Goal: Transaction & Acquisition: Purchase product/service

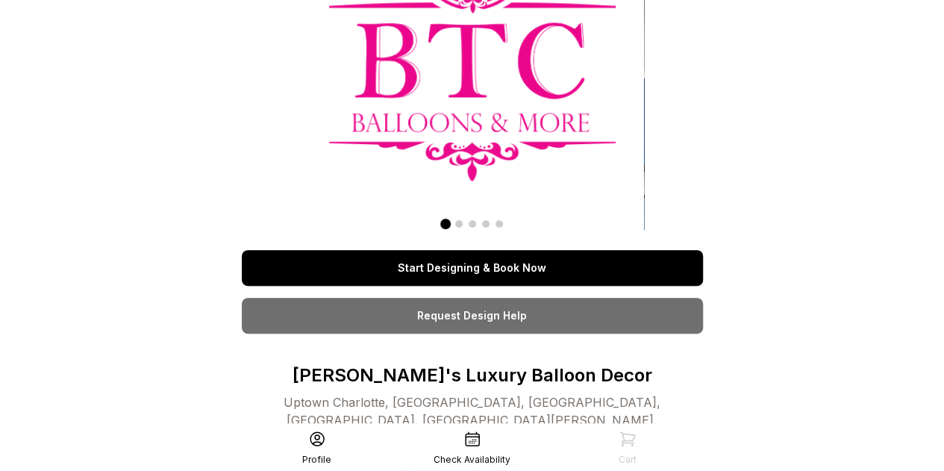
scroll to position [149, 0]
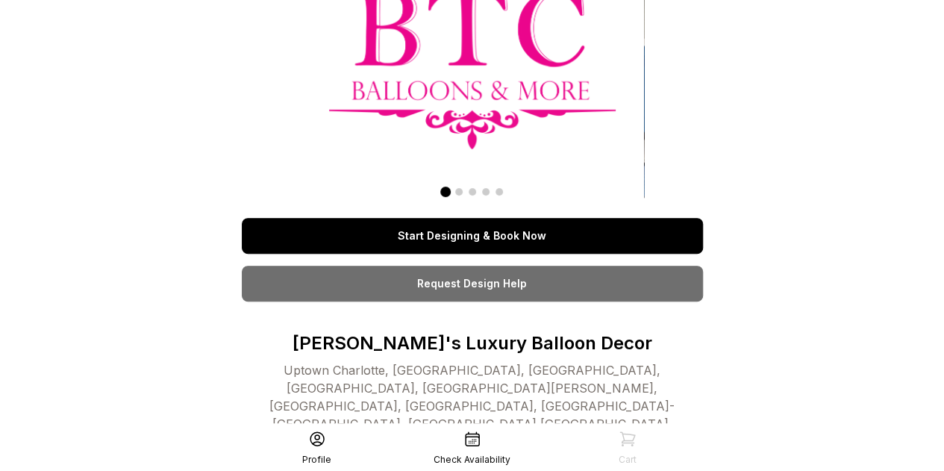
click at [561, 234] on link "Start Designing & Book Now" at bounding box center [472, 236] width 461 height 36
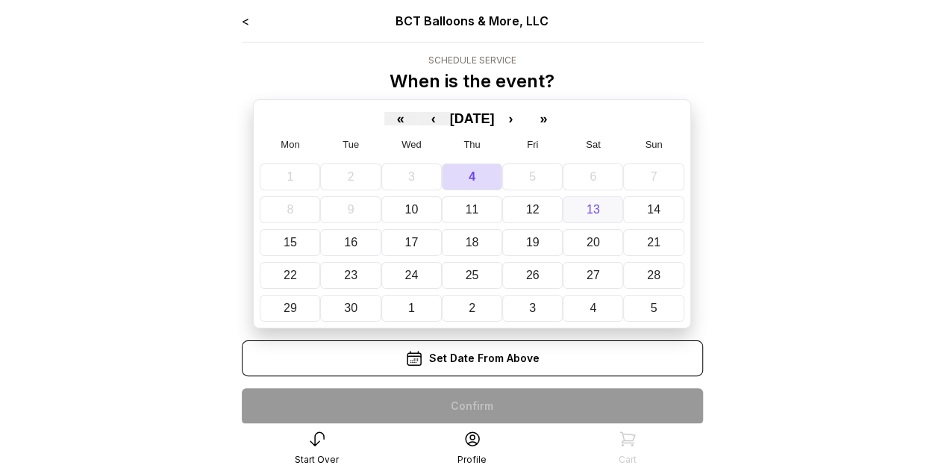
click at [597, 212] on button "13" at bounding box center [593, 209] width 60 height 27
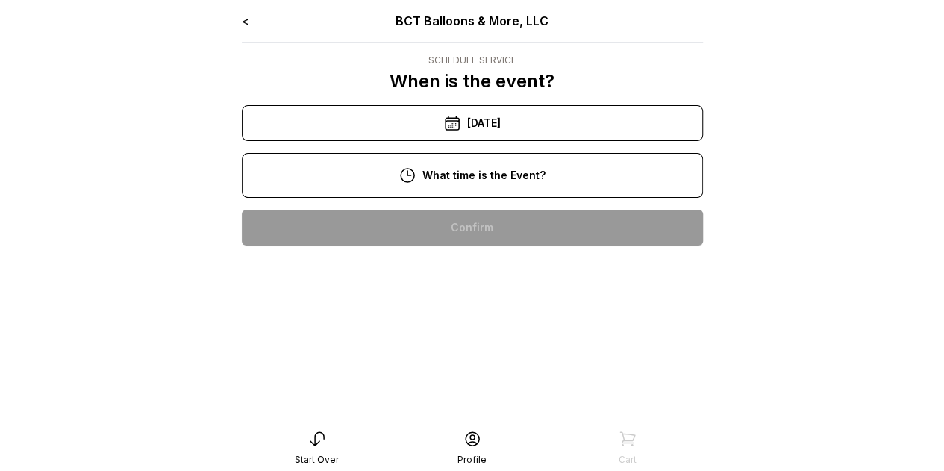
click at [488, 279] on div "11:00 am" at bounding box center [472, 275] width 437 height 36
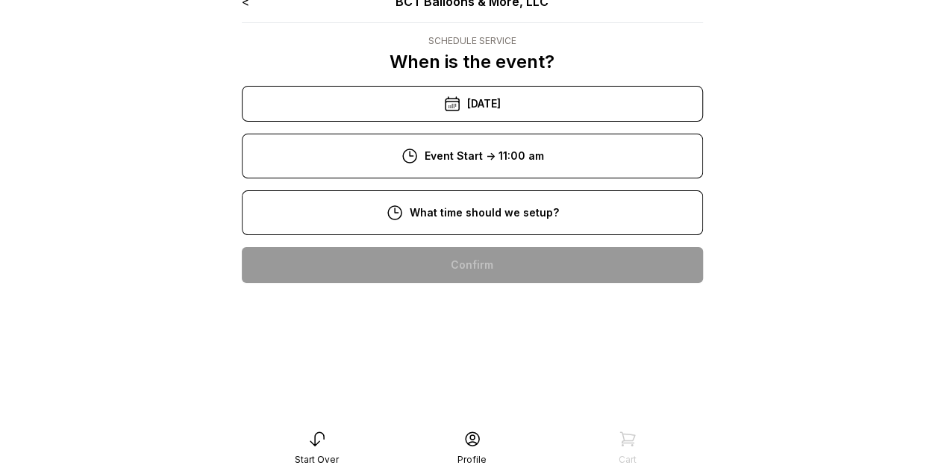
scroll to position [30, 0]
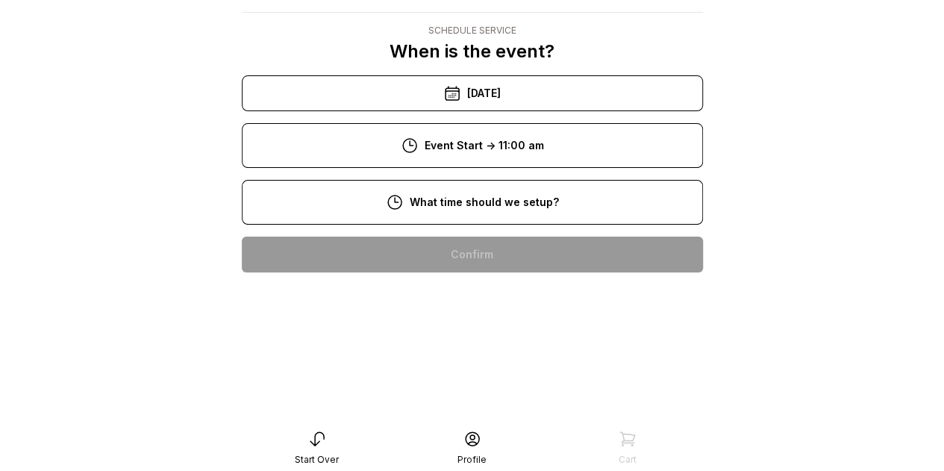
click at [506, 297] on div "9:00 am" at bounding box center [472, 302] width 437 height 36
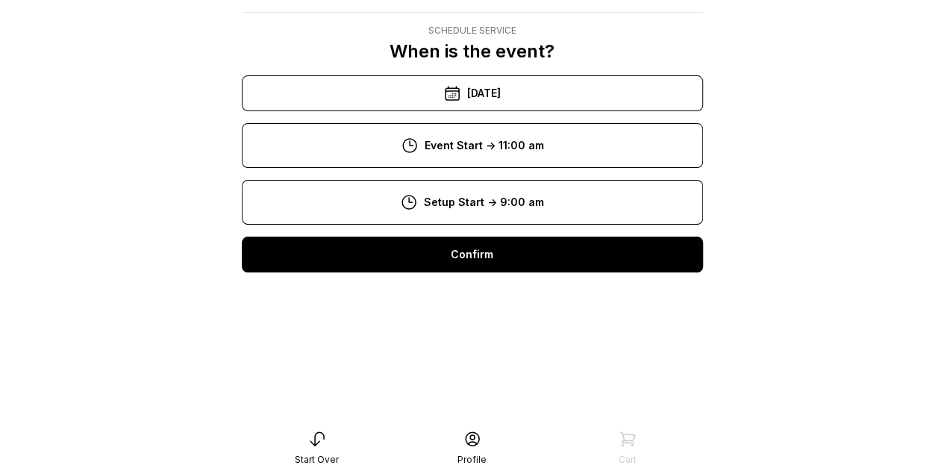
click at [504, 244] on div "Confirm" at bounding box center [472, 255] width 461 height 36
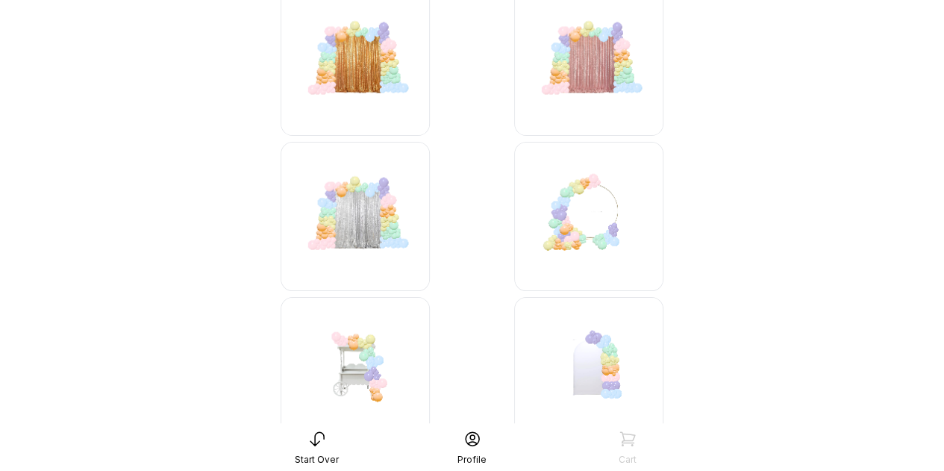
scroll to position [5626, 0]
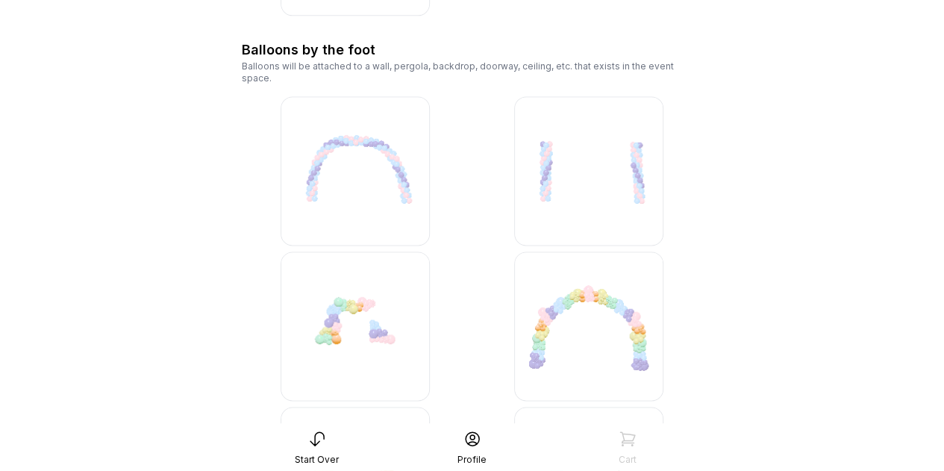
click at [598, 165] on img at bounding box center [588, 170] width 149 height 149
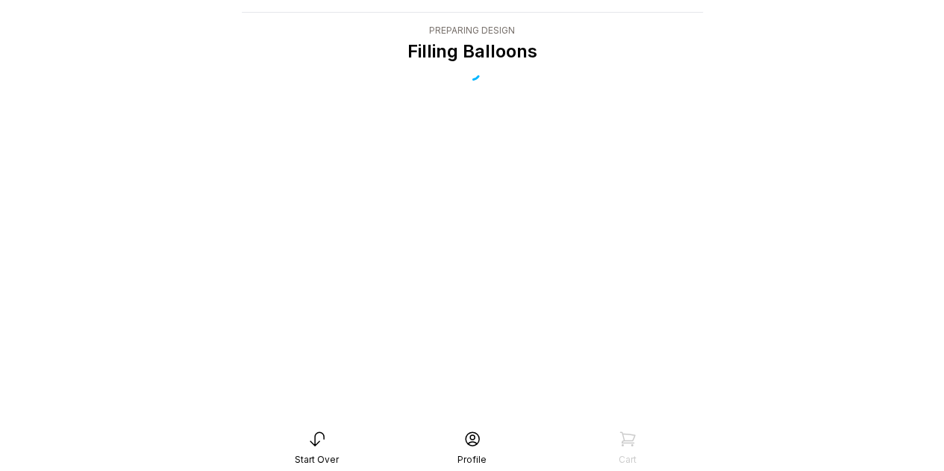
scroll to position [30, 0]
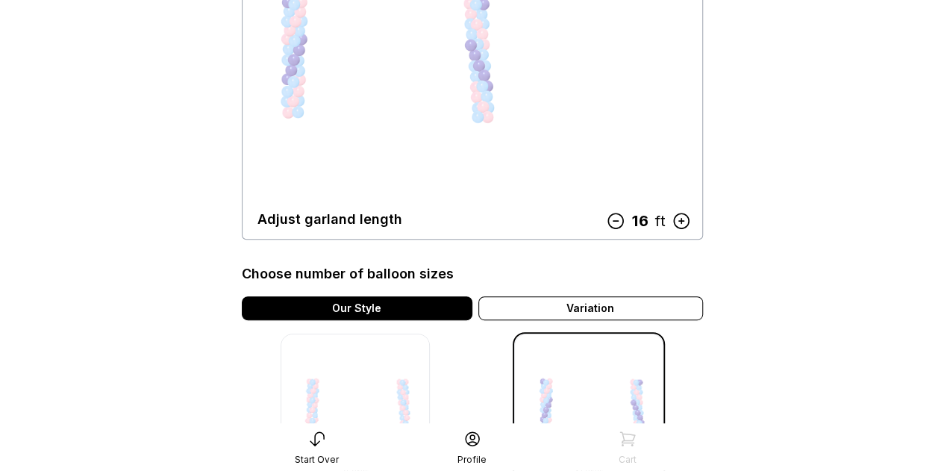
scroll to position [224, 0]
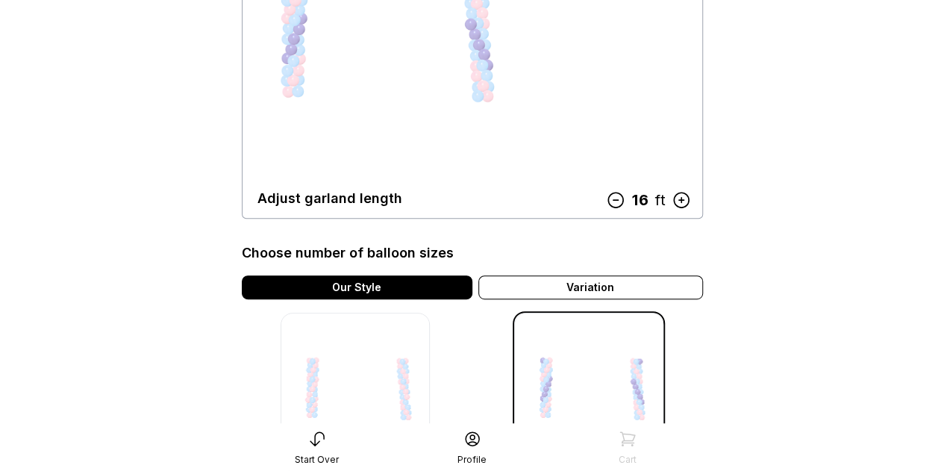
click at [613, 196] on icon at bounding box center [614, 199] width 19 height 19
click at [610, 196] on icon at bounding box center [614, 199] width 19 height 19
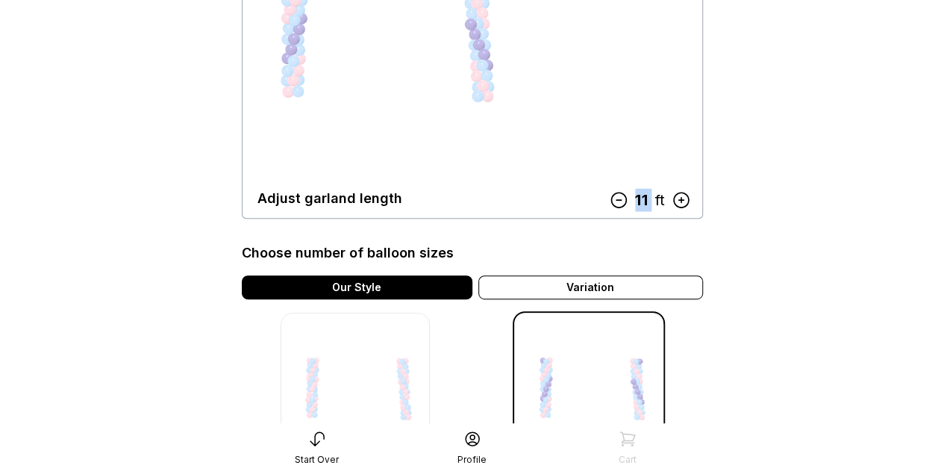
click at [610, 196] on icon at bounding box center [618, 199] width 19 height 19
click at [610, 196] on div "Adjust garland length 9 ft" at bounding box center [472, 198] width 430 height 21
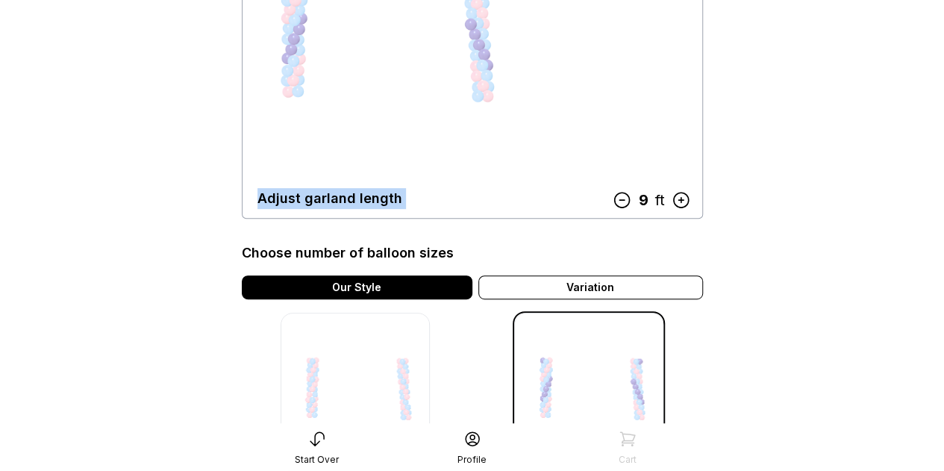
click at [610, 196] on div "Adjust garland length 9 ft" at bounding box center [472, 198] width 430 height 21
click at [615, 198] on icon at bounding box center [621, 199] width 19 height 19
click at [732, 154] on main "< BCT Balloons & More, LLC Design Sizing & pattern style My Design $258 Adjust …" at bounding box center [472, 300] width 944 height 1048
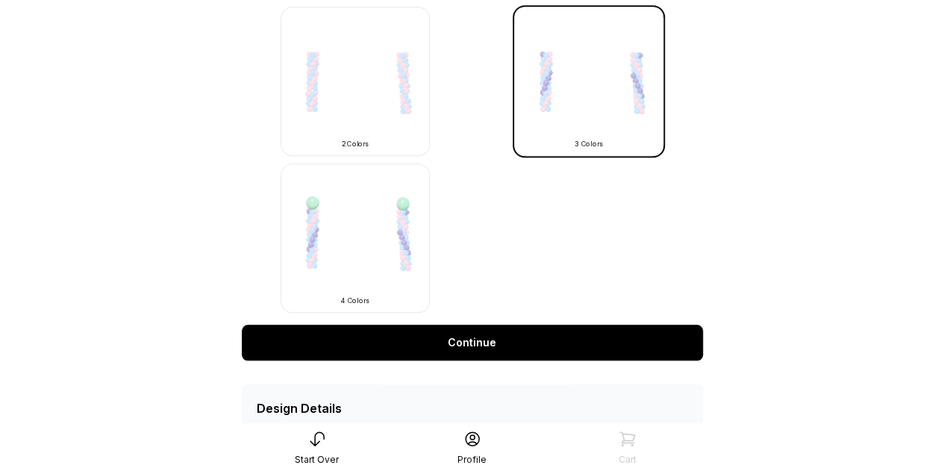
scroll to position [597, 0]
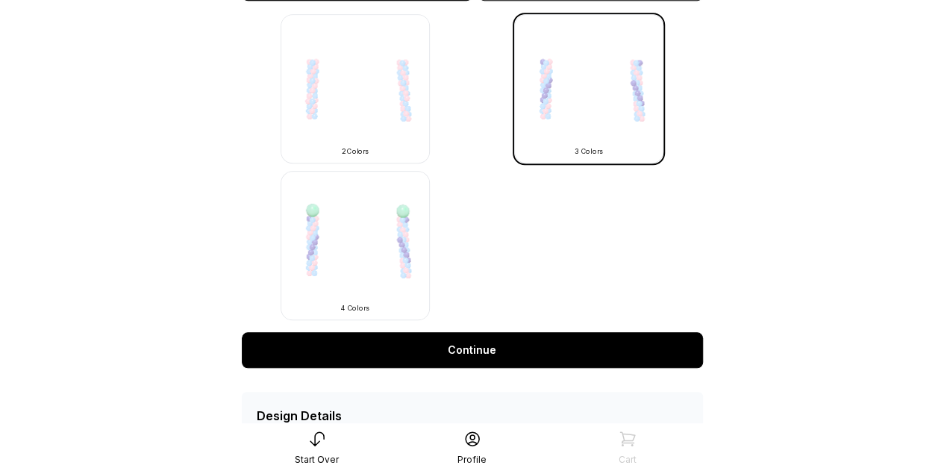
click at [384, 102] on img at bounding box center [355, 88] width 149 height 149
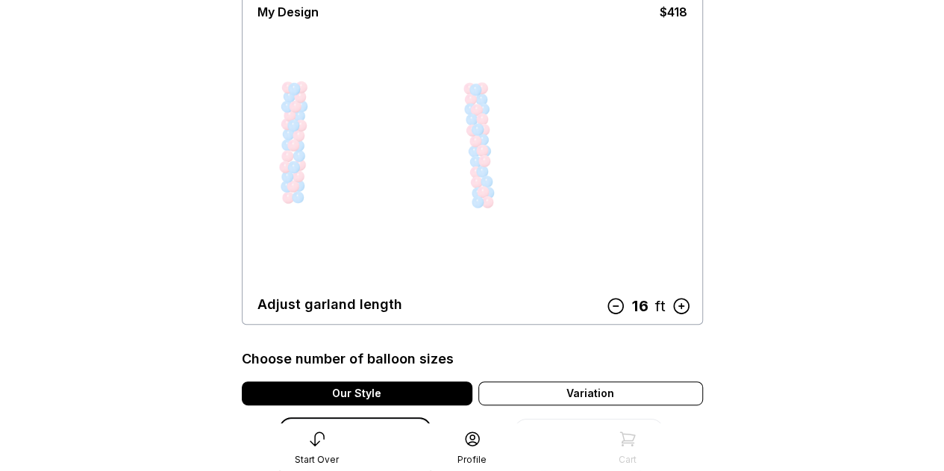
scroll to position [224, 0]
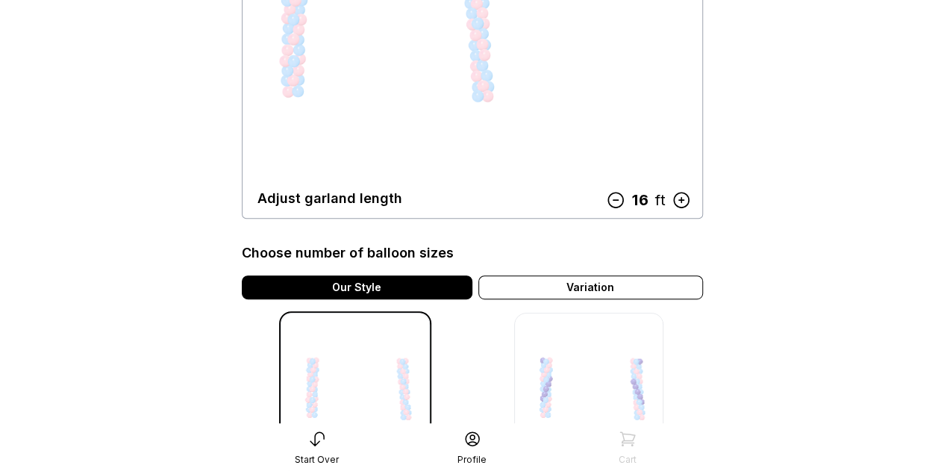
click at [616, 196] on icon at bounding box center [614, 199] width 19 height 19
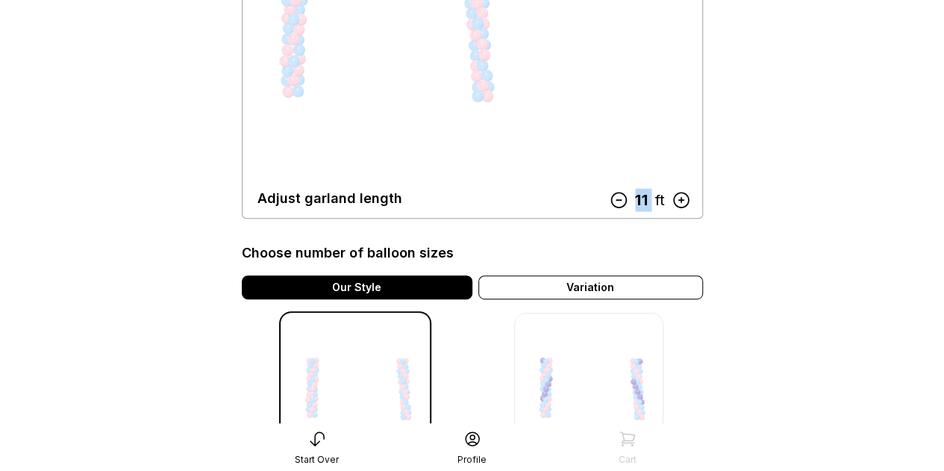
click at [616, 196] on icon at bounding box center [618, 199] width 19 height 19
click at [616, 196] on icon at bounding box center [621, 199] width 19 height 19
click at [807, 171] on main "< BCT Balloons & More, LLC Design Sizing & pattern style My Design $234 Adjust …" at bounding box center [472, 300] width 944 height 1048
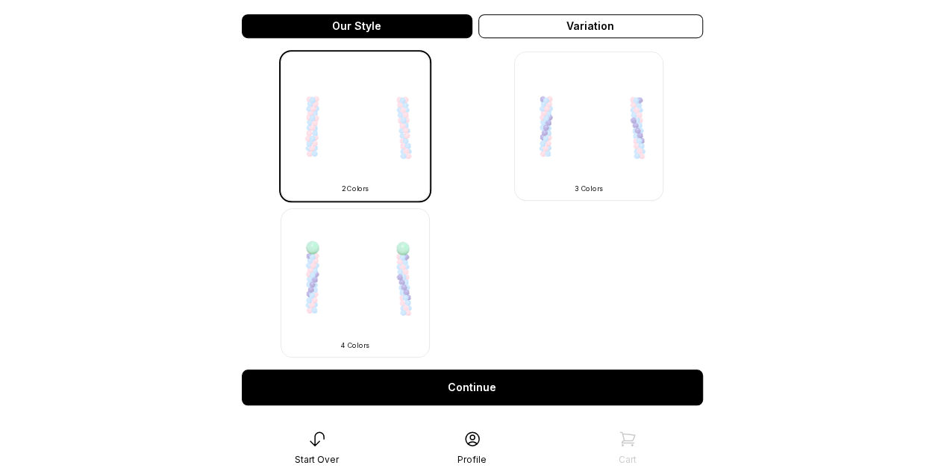
scroll to position [597, 0]
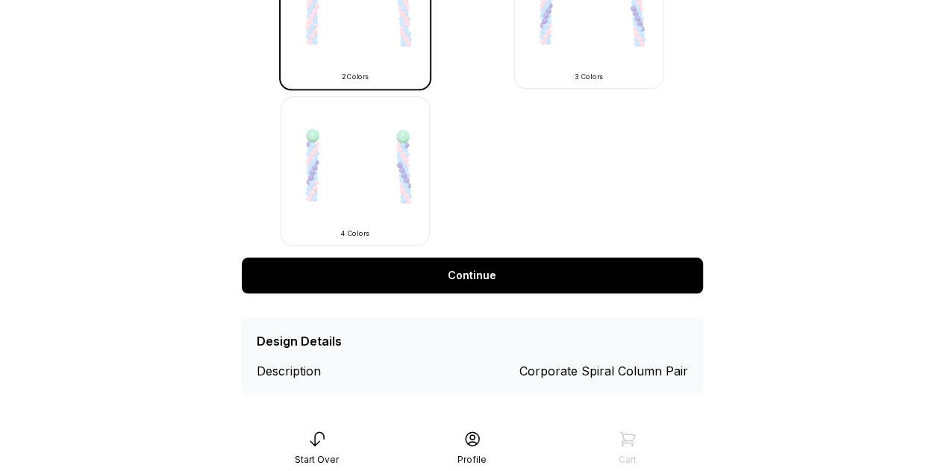
click at [560, 271] on link "Continue" at bounding box center [472, 275] width 461 height 36
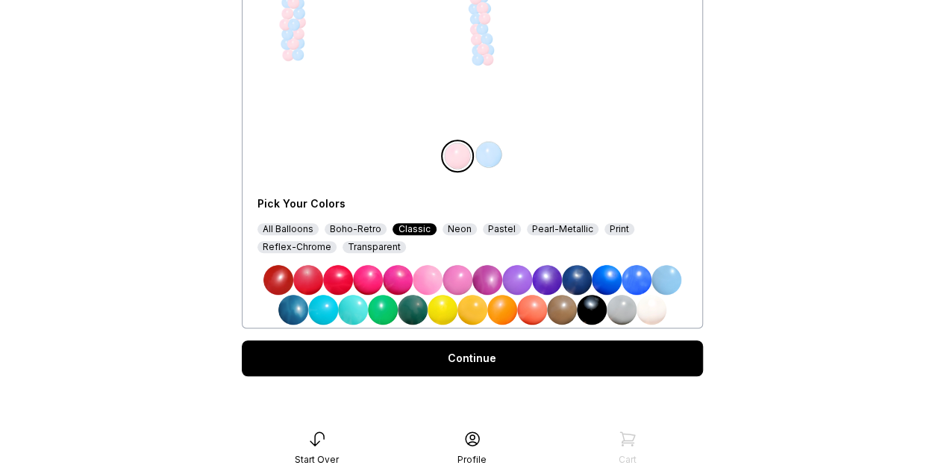
scroll to position [263, 0]
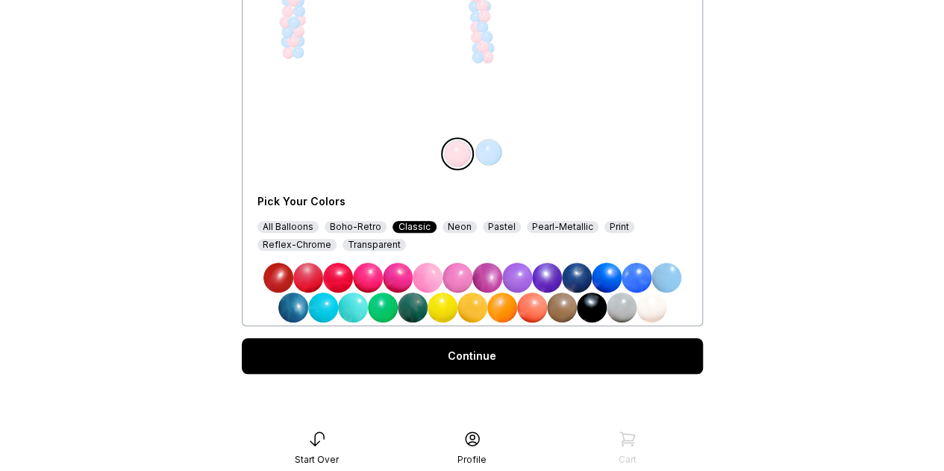
click at [374, 314] on img at bounding box center [383, 308] width 30 height 30
click at [591, 304] on img at bounding box center [592, 308] width 30 height 30
click at [379, 316] on img at bounding box center [383, 308] width 30 height 30
click at [485, 158] on img at bounding box center [489, 152] width 30 height 30
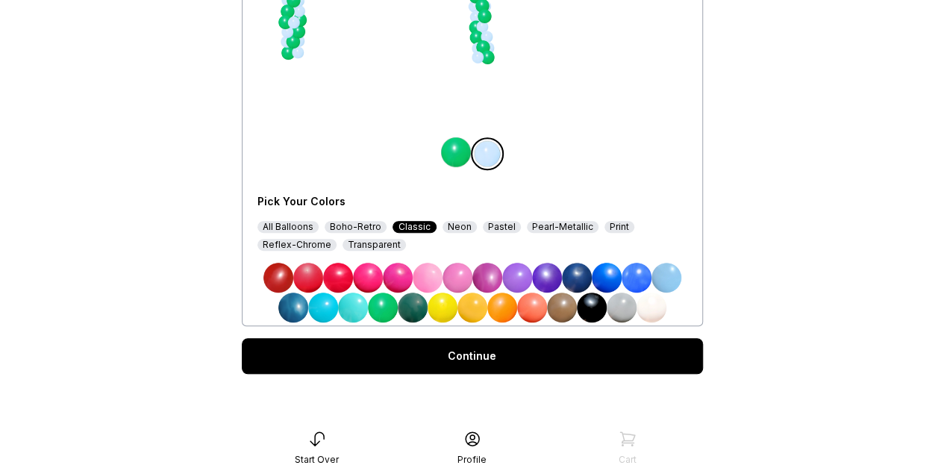
click at [595, 313] on img at bounding box center [592, 308] width 30 height 30
click at [739, 232] on main "< BCT Balloons & More, LLC Design Choose your colors My Design $234 Pick Your C…" at bounding box center [472, 89] width 944 height 705
click at [654, 308] on img at bounding box center [651, 308] width 30 height 30
click at [596, 308] on img at bounding box center [592, 308] width 30 height 30
click at [602, 355] on link "Continue" at bounding box center [472, 356] width 461 height 36
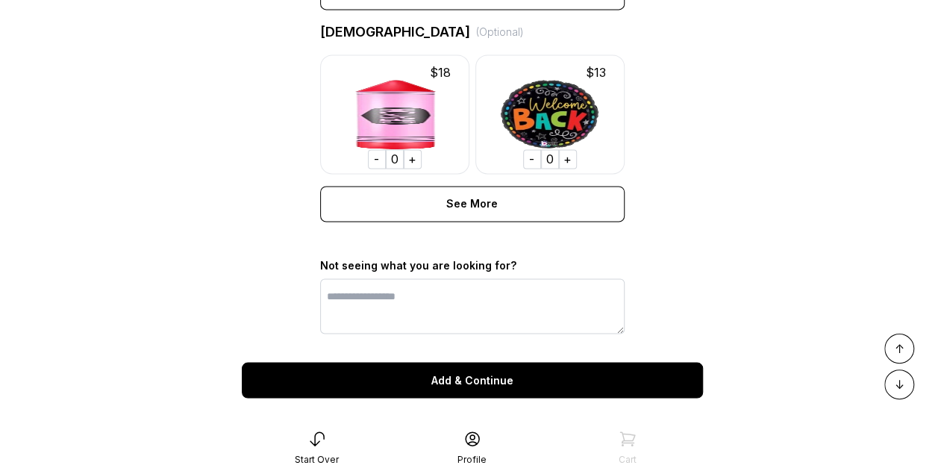
scroll to position [1207, 0]
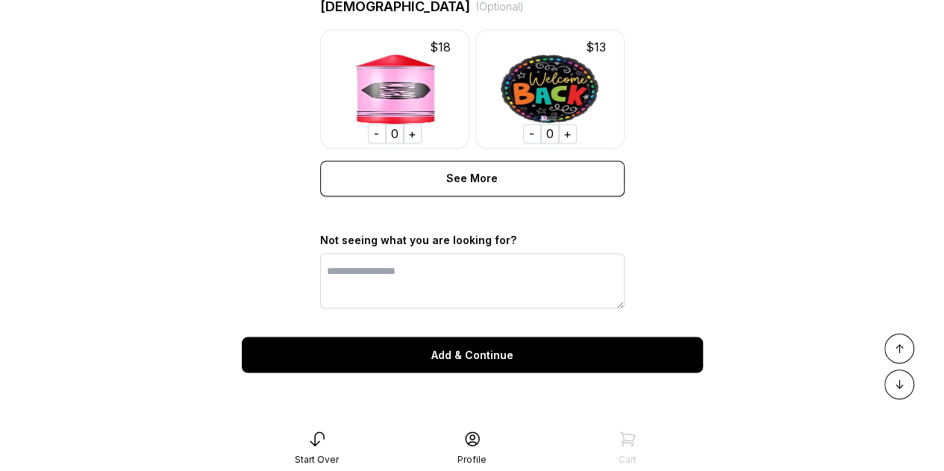
click at [588, 357] on div "Add & Continue" at bounding box center [472, 355] width 461 height 36
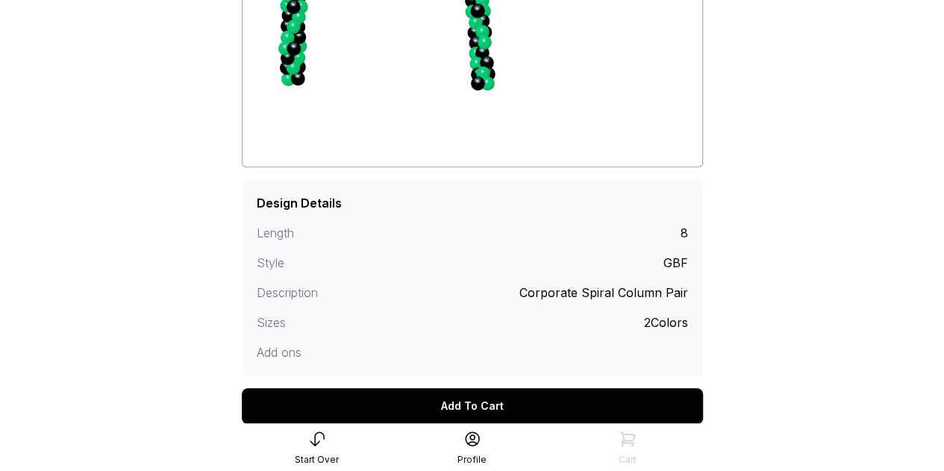
scroll to position [293, 0]
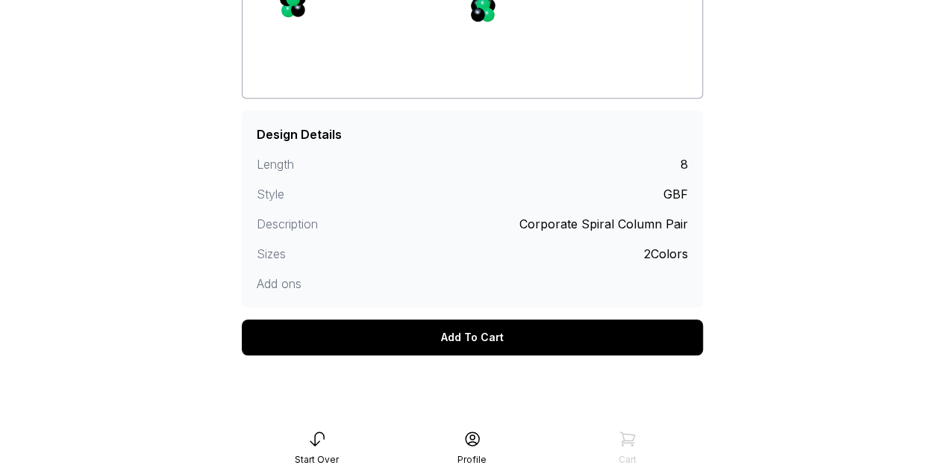
click at [538, 335] on div "Add To Cart" at bounding box center [472, 337] width 461 height 36
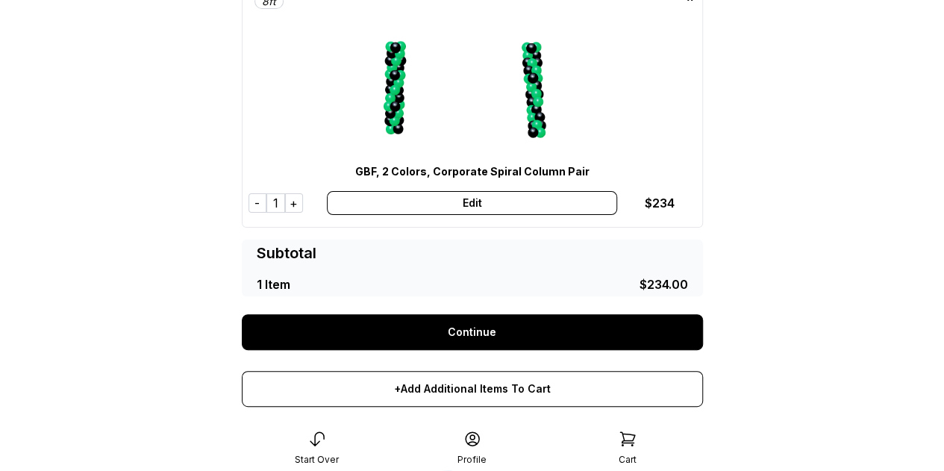
scroll to position [241, 0]
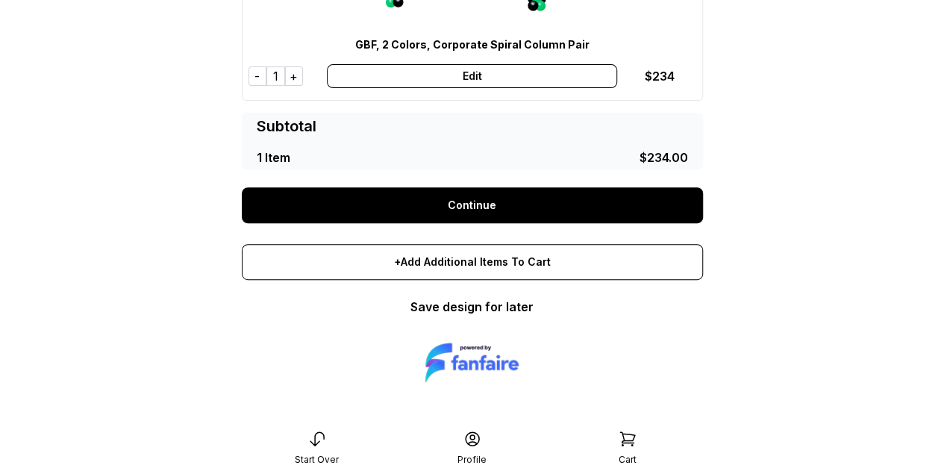
click at [500, 207] on link "Continue" at bounding box center [472, 205] width 461 height 36
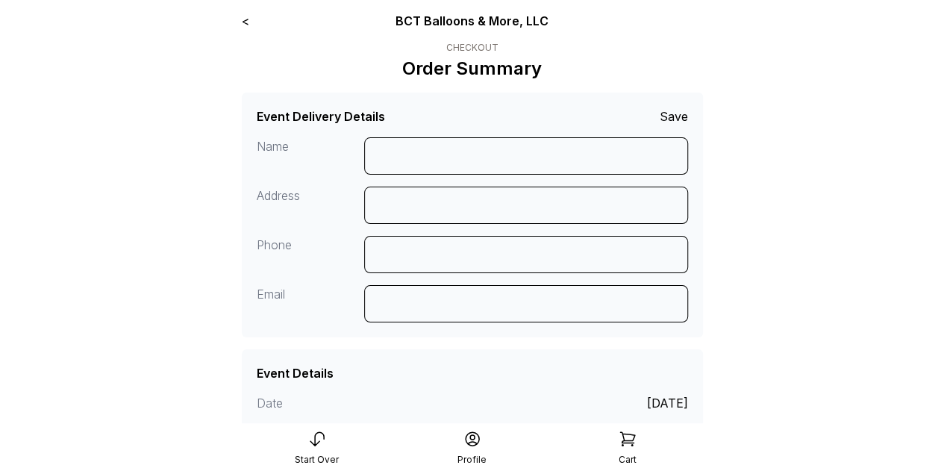
click at [527, 175] on div "Name Address Phone Email" at bounding box center [472, 235] width 431 height 197
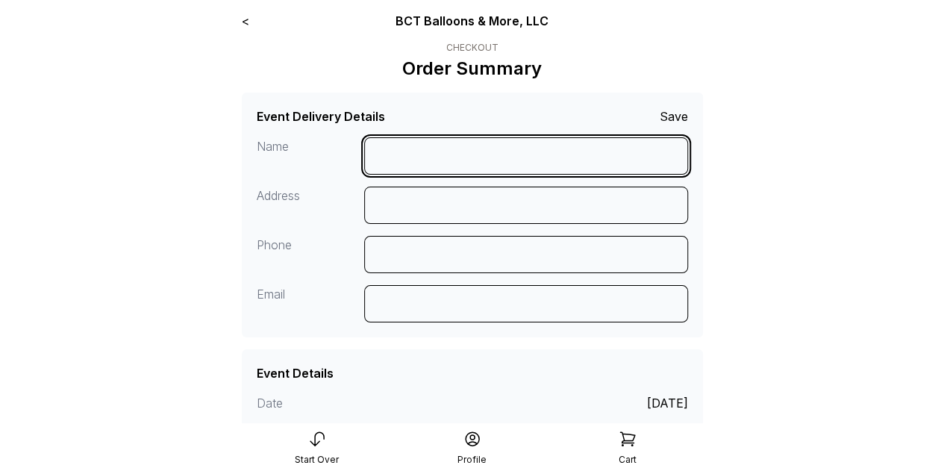
click at [526, 169] on input at bounding box center [526, 155] width 324 height 37
type input "**********"
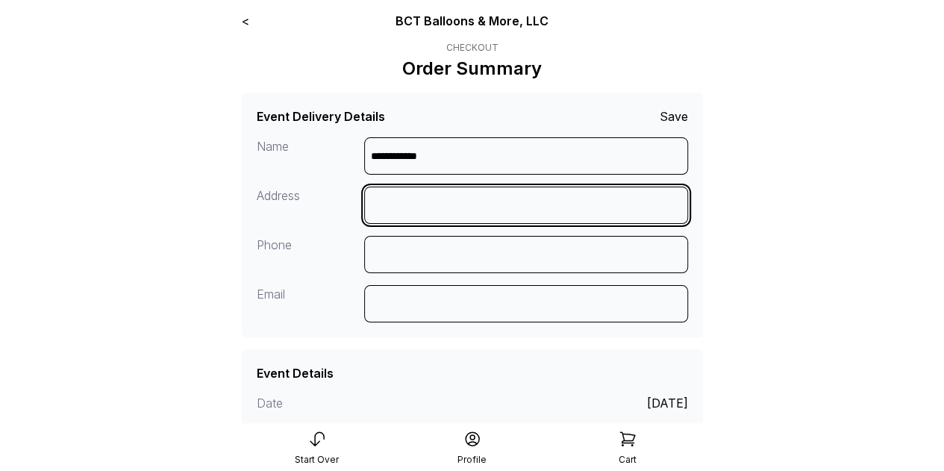
type input "**********"
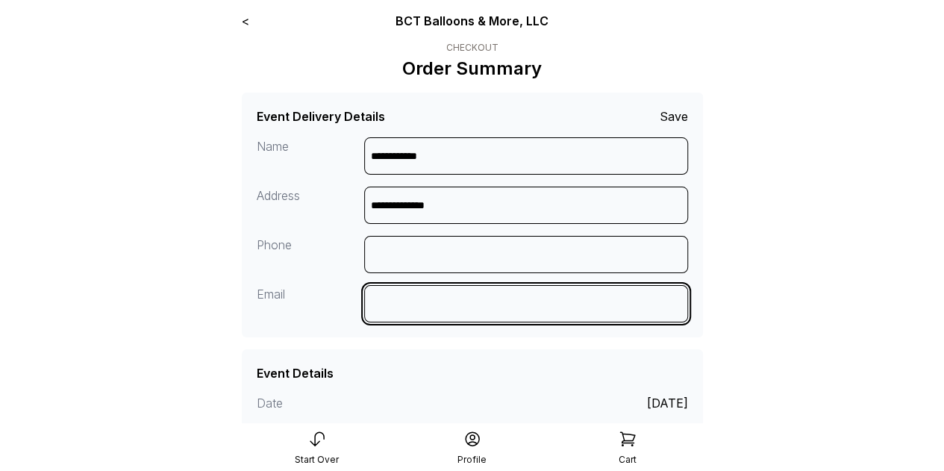
type input "**********"
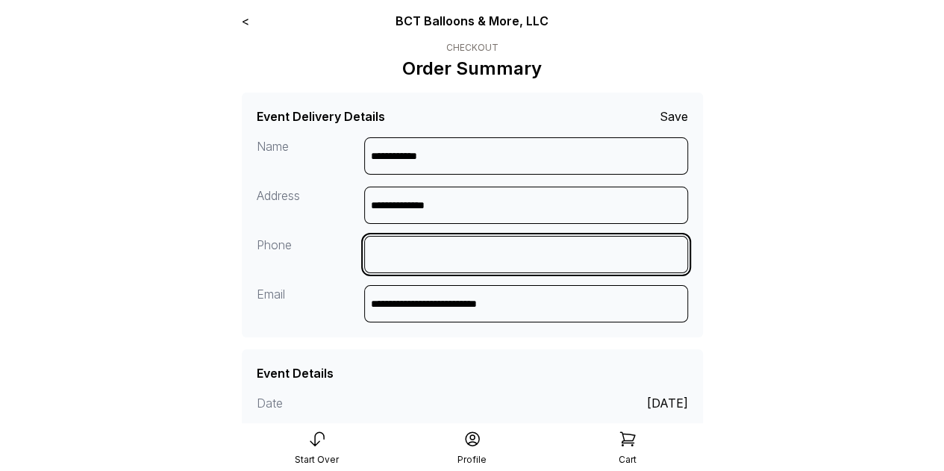
click at [510, 259] on input at bounding box center [526, 254] width 324 height 37
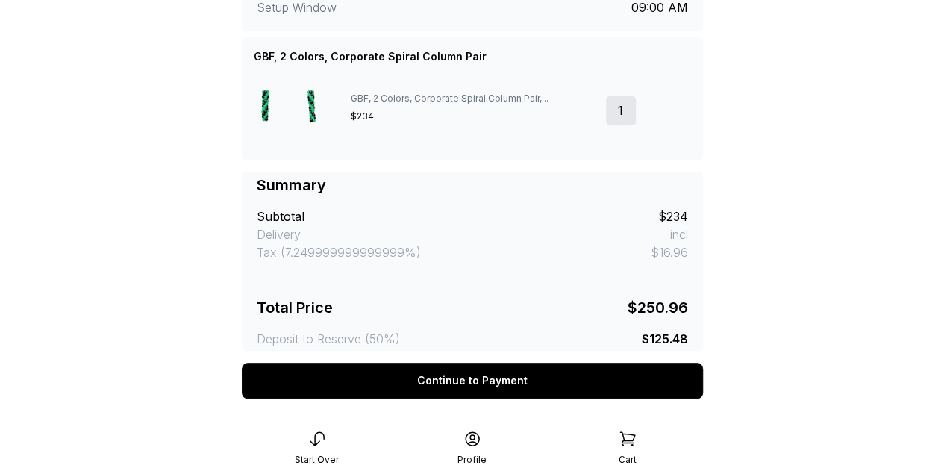
scroll to position [521, 0]
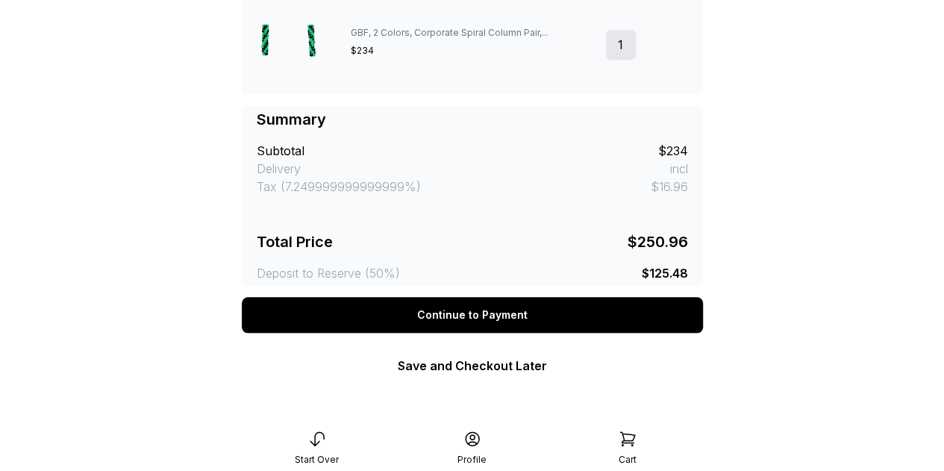
click at [552, 314] on div "Continue to Payment" at bounding box center [472, 315] width 461 height 36
click at [513, 329] on div "Continue to Payment" at bounding box center [472, 315] width 461 height 36
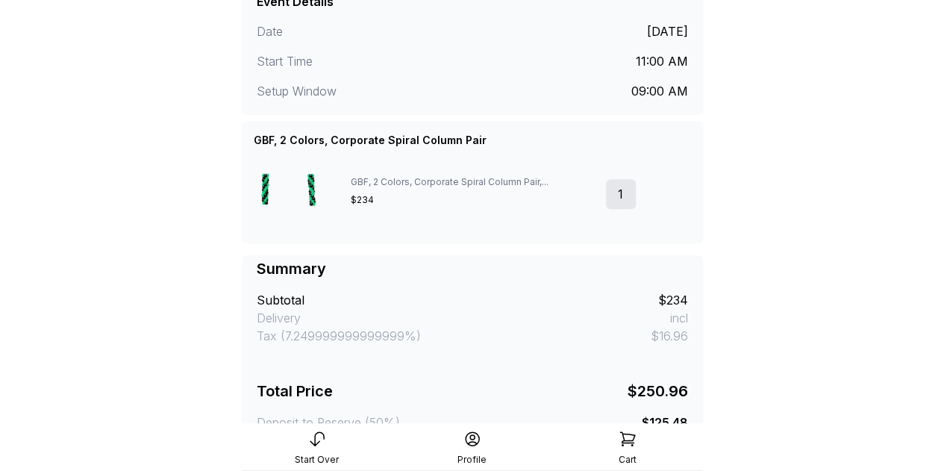
scroll to position [73, 0]
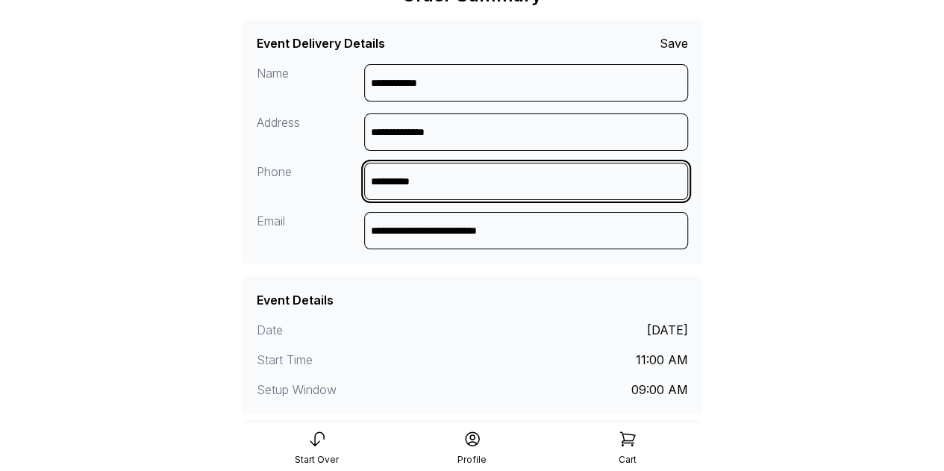
click at [487, 190] on input "**********" at bounding box center [526, 181] width 324 height 37
click at [410, 184] on input "**********" at bounding box center [526, 181] width 324 height 37
click at [389, 183] on input "**********" at bounding box center [526, 181] width 324 height 37
type input "**********"
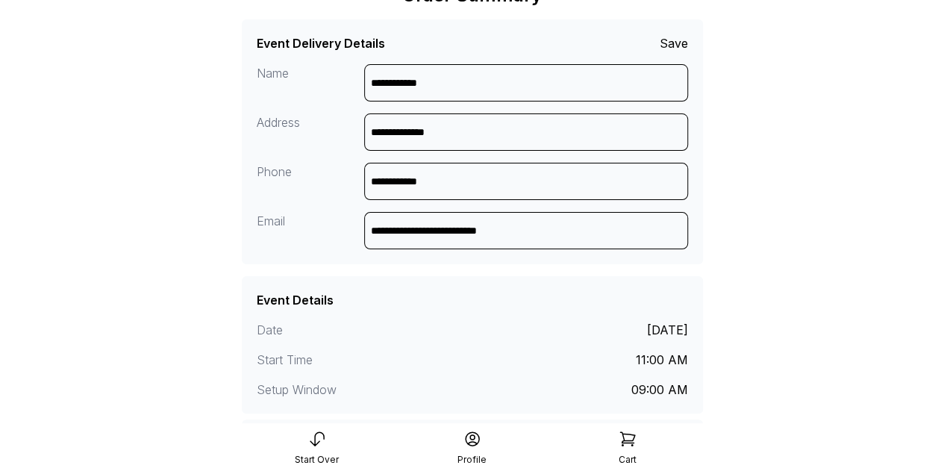
click at [783, 143] on main "**********" at bounding box center [472, 409] width 944 height 964
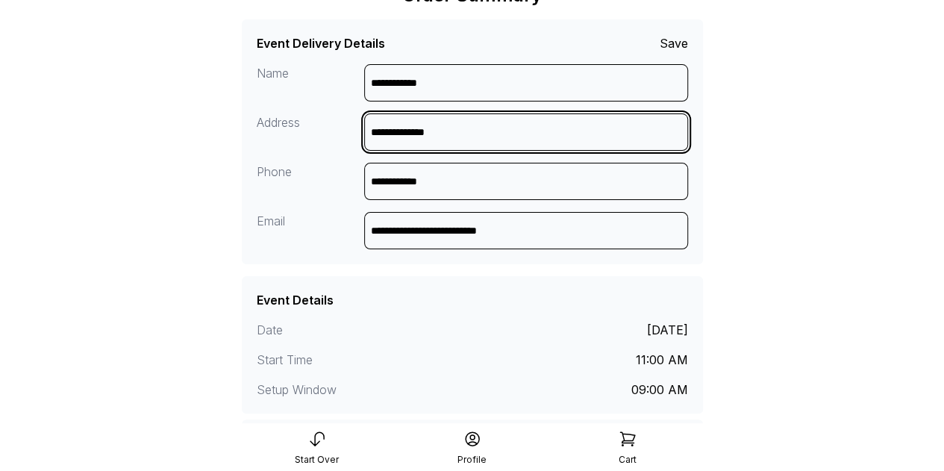
click at [502, 132] on input "**********" at bounding box center [526, 131] width 324 height 37
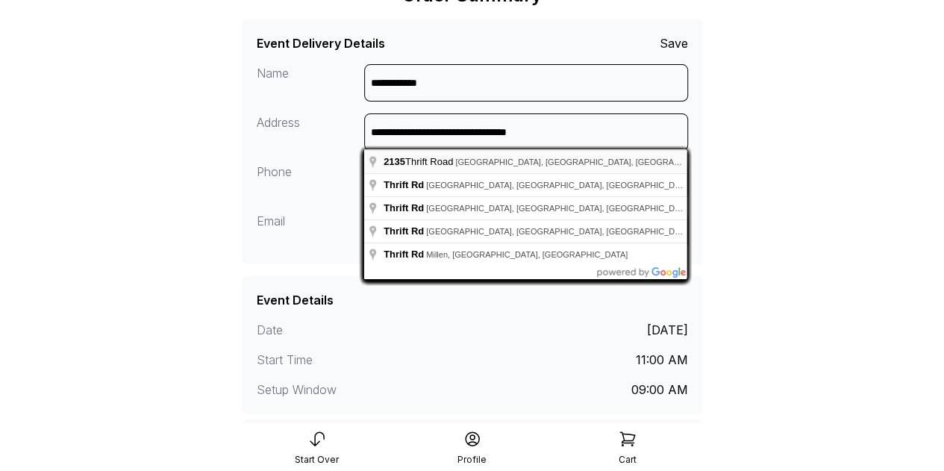
type input "**********"
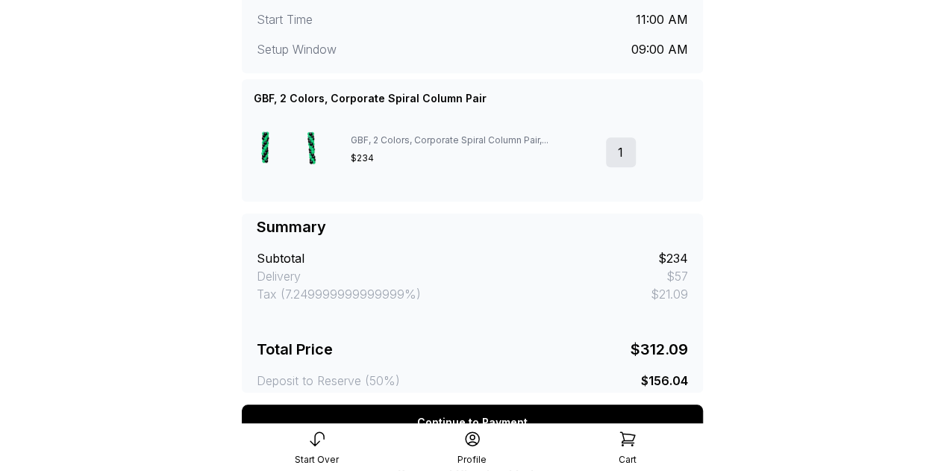
scroll to position [521, 0]
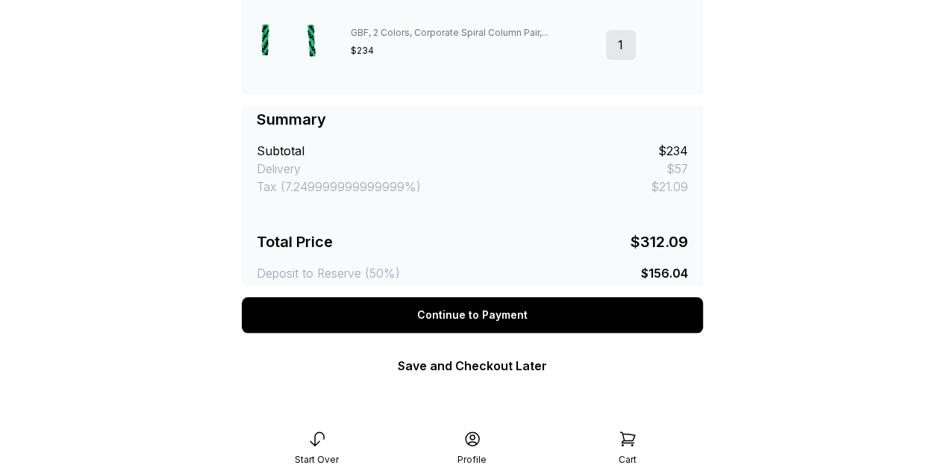
click at [616, 313] on div "Continue to Payment" at bounding box center [472, 315] width 461 height 36
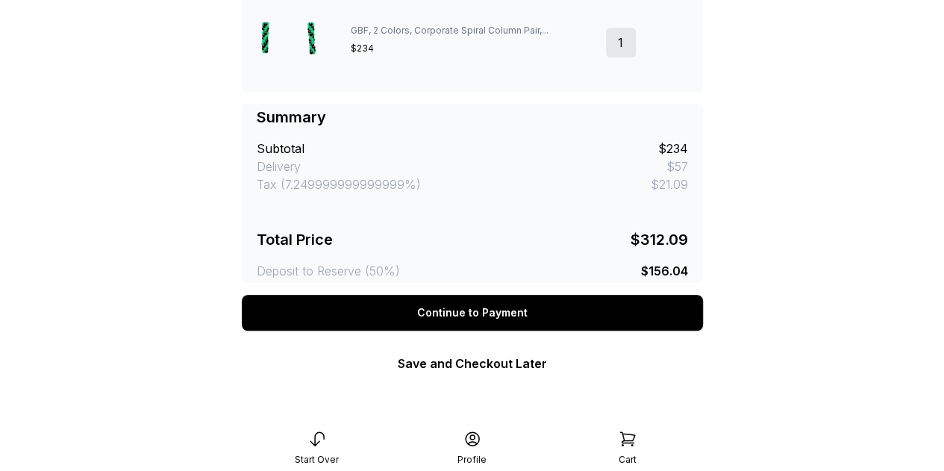
scroll to position [445, 0]
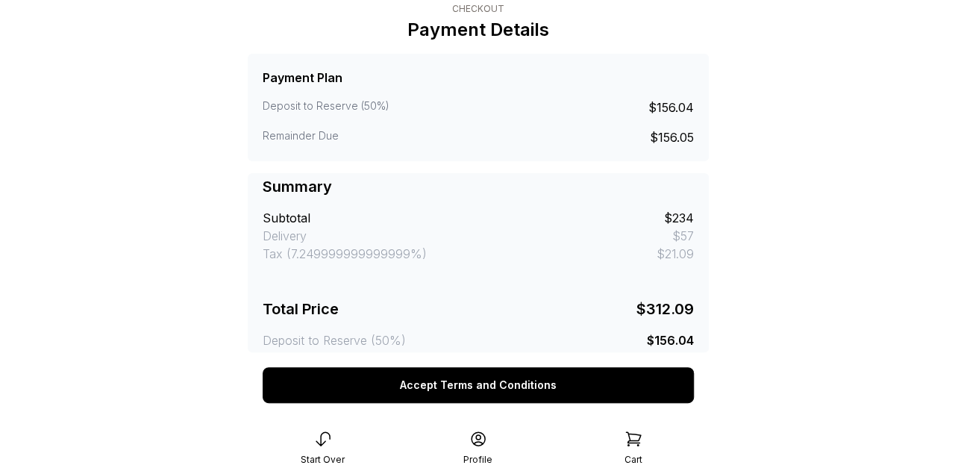
scroll to position [60, 0]
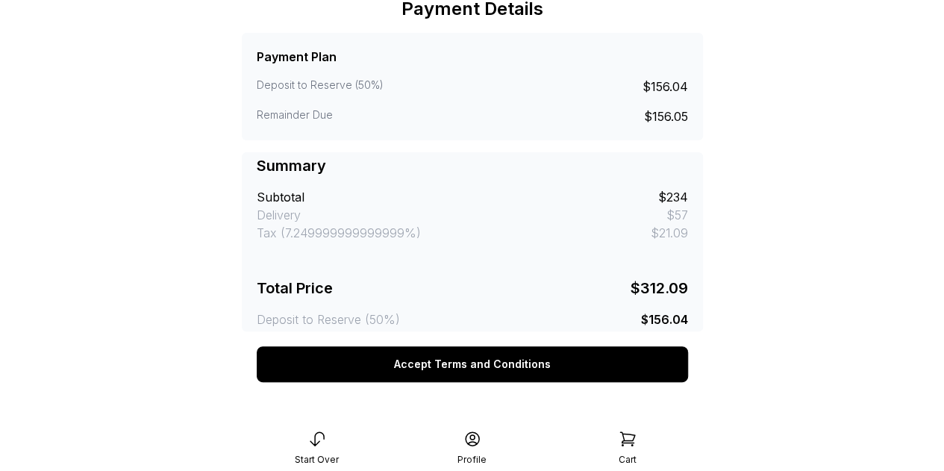
click at [597, 362] on button "Accept Terms and Conditions" at bounding box center [472, 364] width 431 height 36
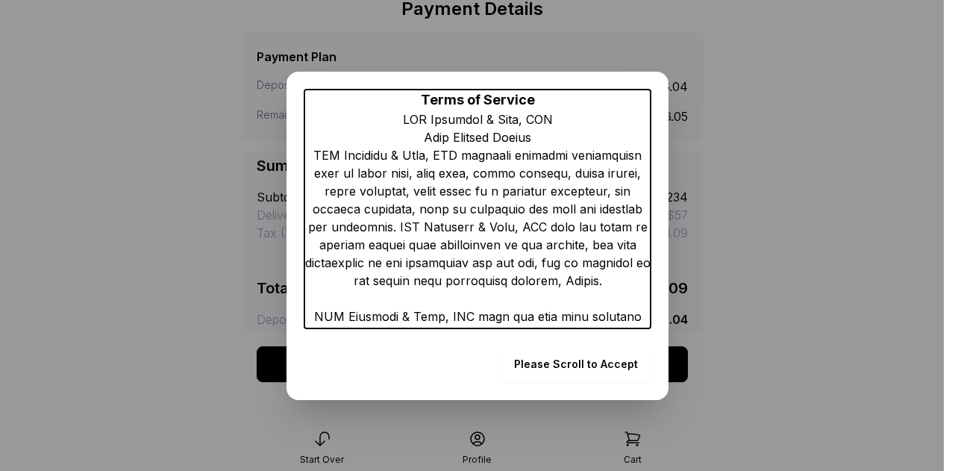
scroll to position [373, 0]
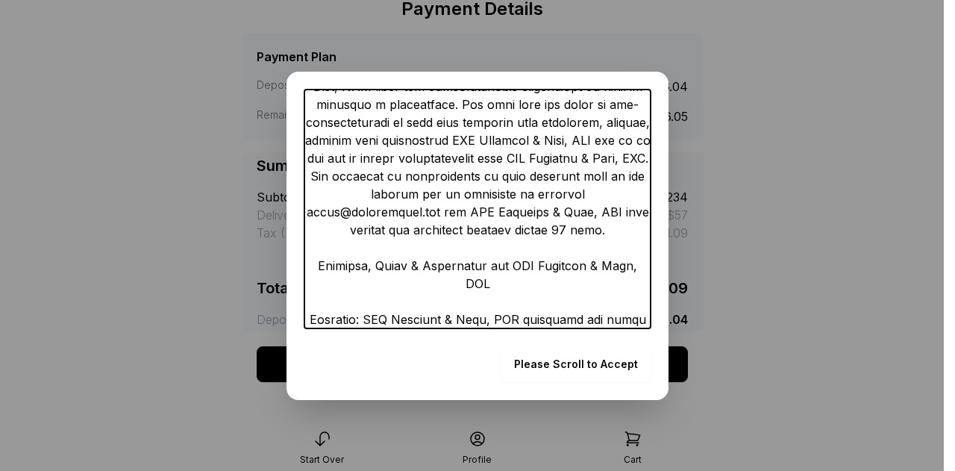
click at [555, 366] on form "Please Scroll to Accept" at bounding box center [575, 364] width 149 height 36
click at [559, 368] on form "Please Scroll to Accept" at bounding box center [575, 364] width 149 height 36
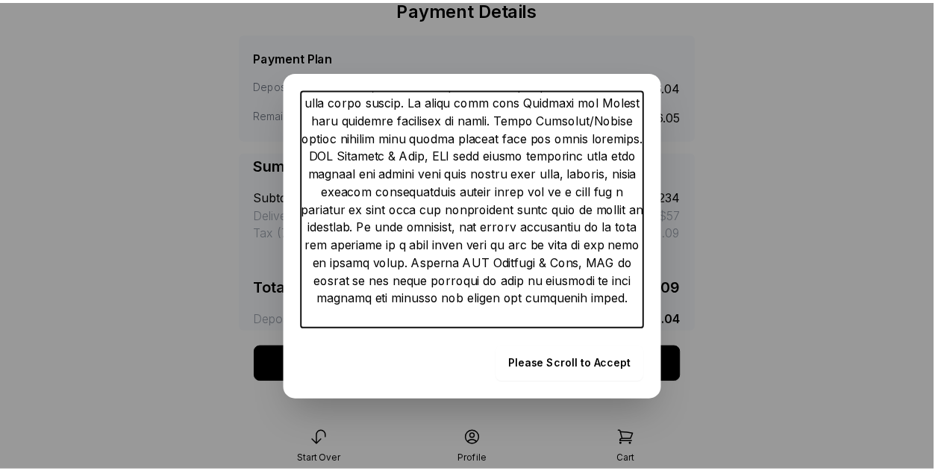
scroll to position [3224, 0]
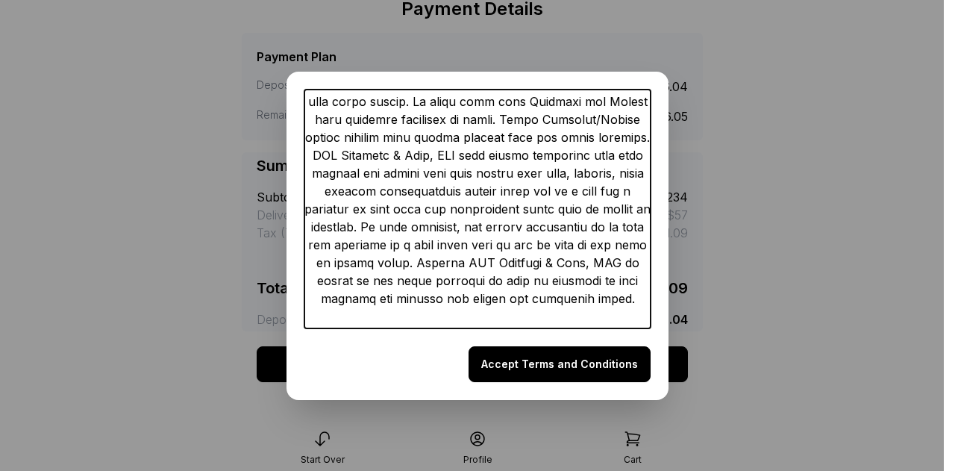
click at [535, 354] on button "Accept Terms and Conditions" at bounding box center [560, 364] width 182 height 36
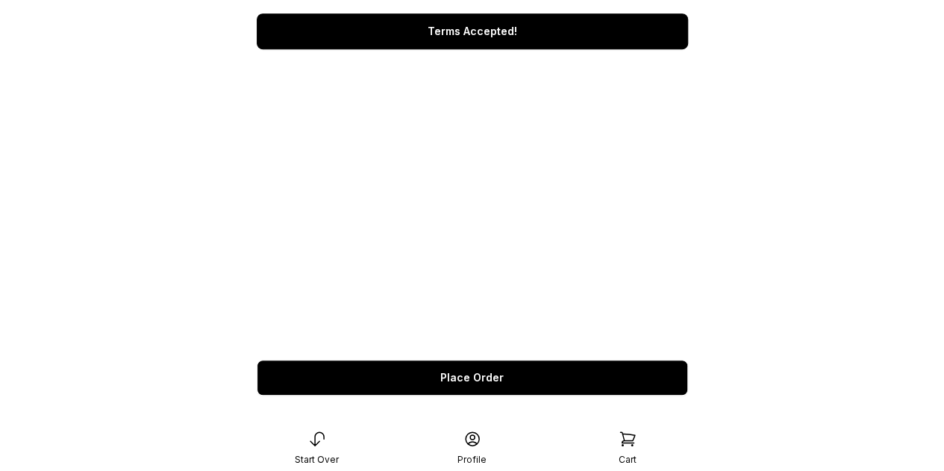
scroll to position [406, 0]
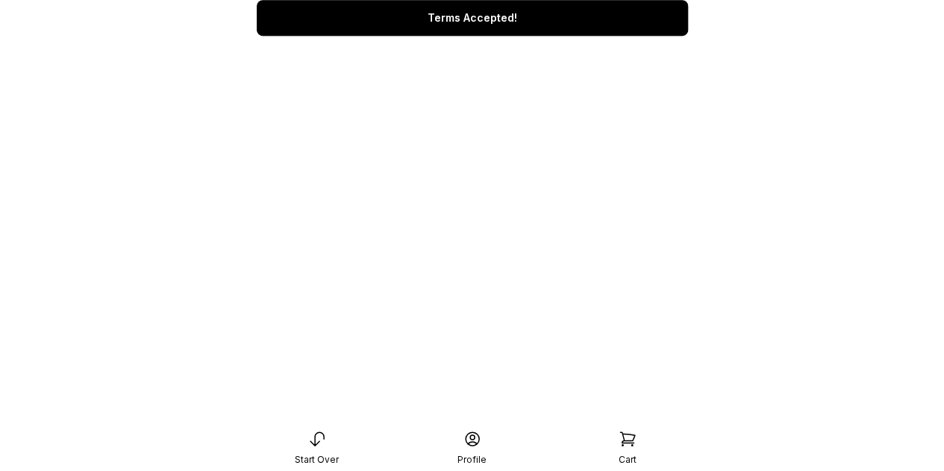
click at [725, 137] on main "< BCT Balloons & More, LLC Checkout Payment Details Payment Plan Deposit to Res…" at bounding box center [472, 111] width 944 height 1034
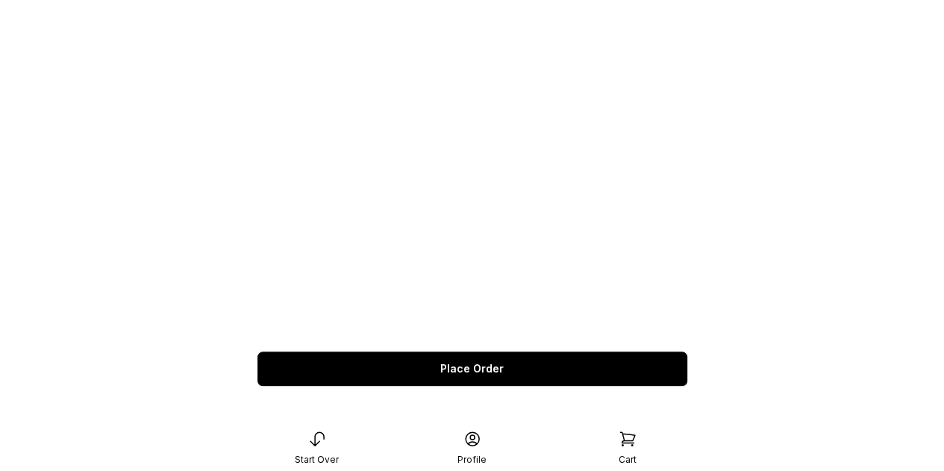
scroll to position [592, 0]
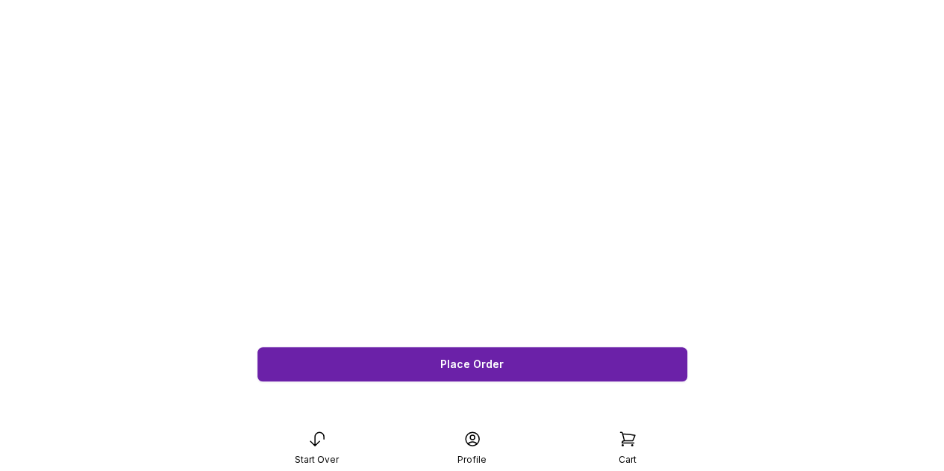
click at [488, 364] on span "Place Order" at bounding box center [471, 364] width 63 height 10
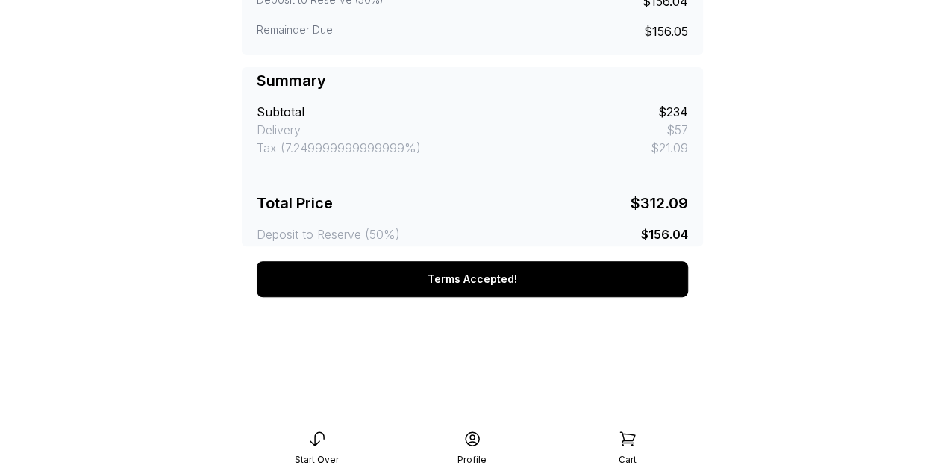
scroll to position [0, 0]
